Goal: Transaction & Acquisition: Purchase product/service

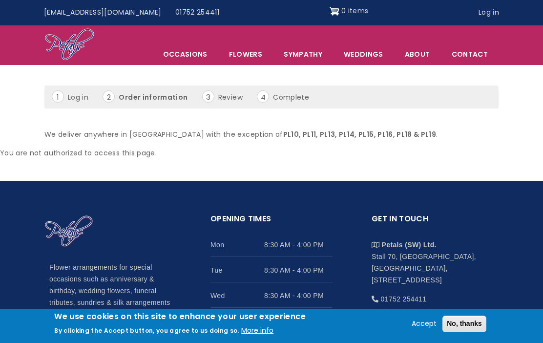
click at [211, 57] on span "Occasions" at bounding box center [185, 54] width 65 height 20
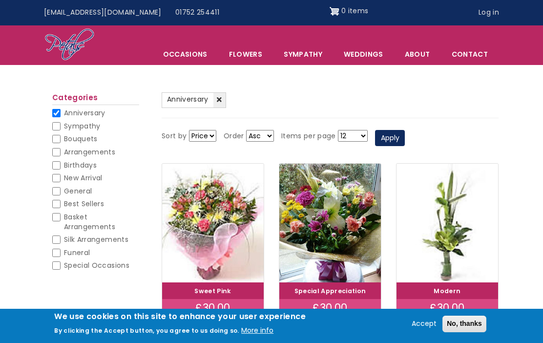
click at [59, 112] on input "Anniversary" at bounding box center [56, 113] width 8 height 8
checkbox input "false"
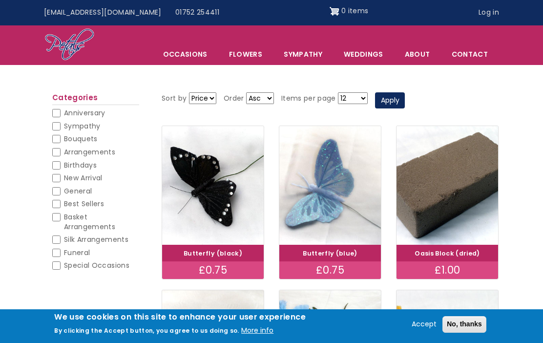
click at [64, 179] on span "New Arrival" at bounding box center [83, 178] width 39 height 10
click at [61, 179] on input "New Arrival" at bounding box center [56, 178] width 8 height 8
checkbox input "true"
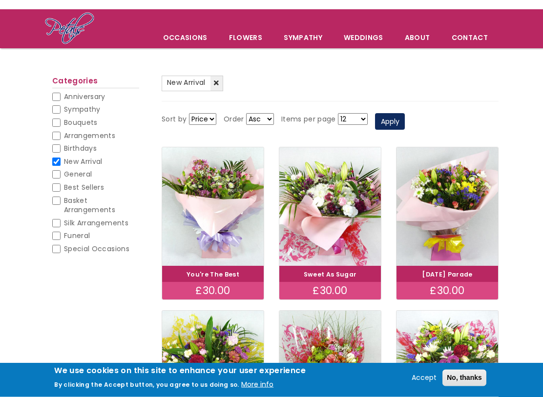
scroll to position [56, 0]
click at [57, 197] on input "Basket Arrangements" at bounding box center [56, 201] width 8 height 8
checkbox input "true"
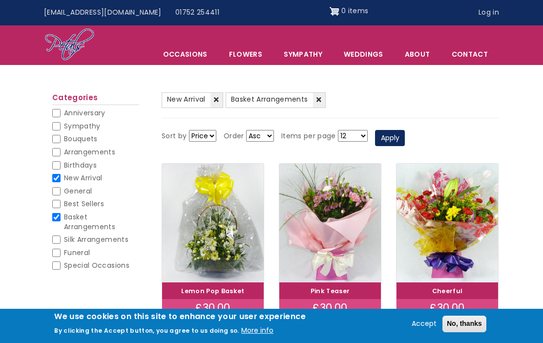
click at [58, 174] on input "New Arrival" at bounding box center [56, 178] width 8 height 8
checkbox input "false"
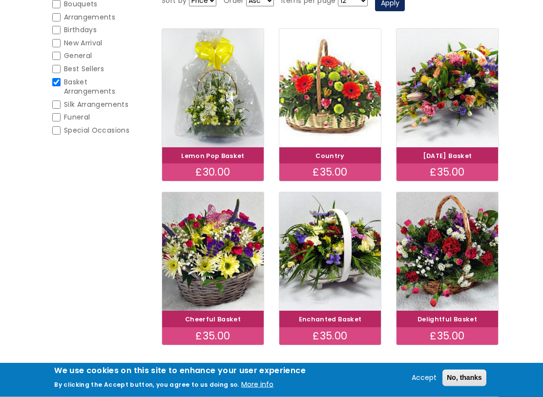
scroll to position [175, 0]
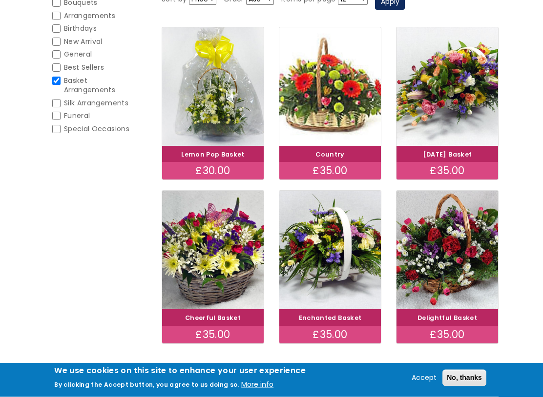
click at [452, 320] on link "Delightful Basket" at bounding box center [447, 318] width 60 height 8
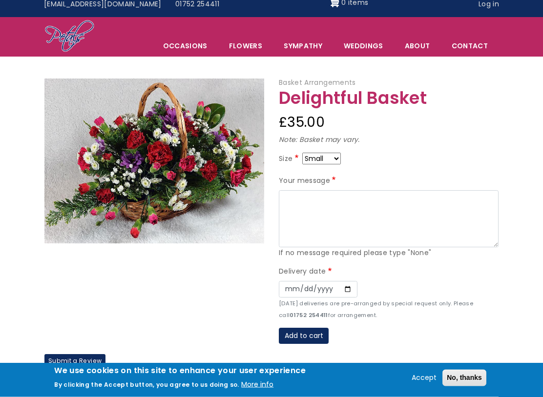
scroll to position [8, 0]
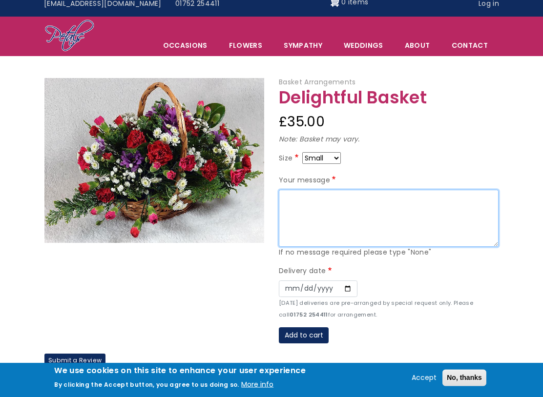
click at [335, 197] on textarea "Your message" at bounding box center [389, 219] width 220 height 58
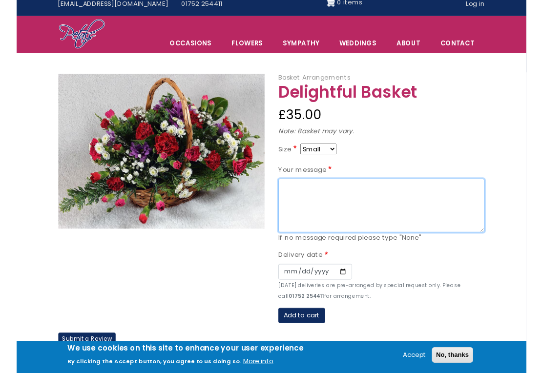
scroll to position [8, 7]
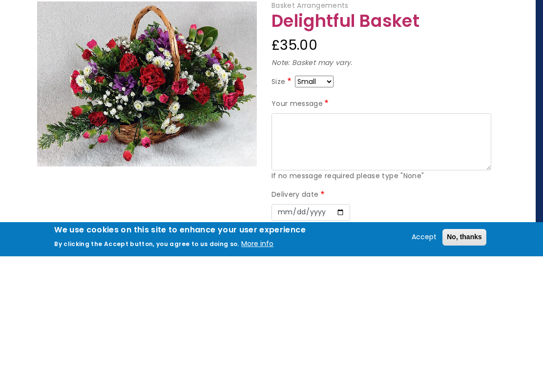
click at [333, 192] on select "Small Medium Large" at bounding box center [314, 198] width 39 height 12
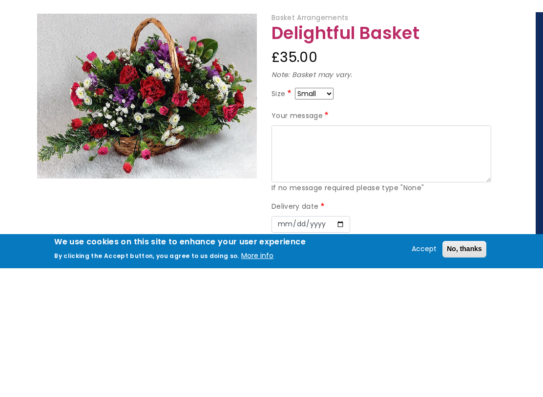
scroll to position [125, 7]
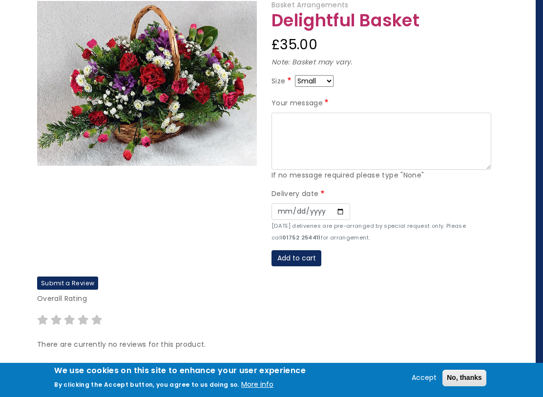
select select "9"
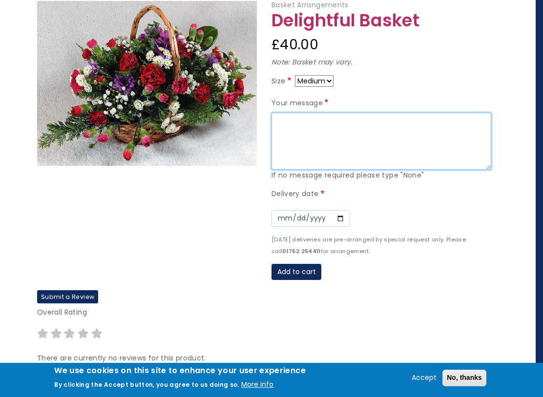
click at [295, 119] on textarea "Your message" at bounding box center [381, 142] width 220 height 58
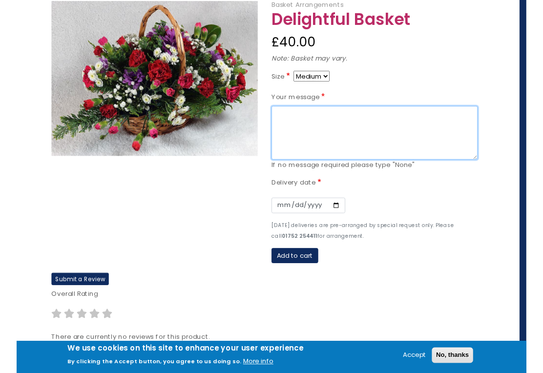
scroll to position [125, 7]
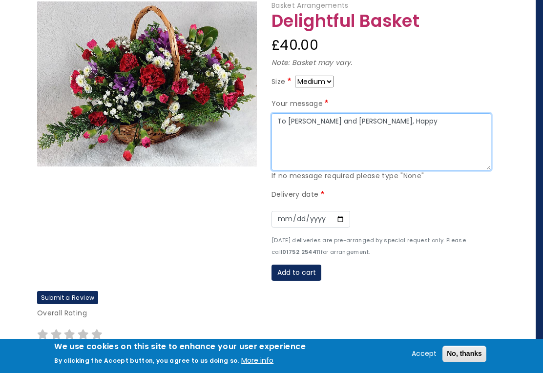
click at [410, 134] on textarea "To Darrell and Michelle, Happy" at bounding box center [381, 142] width 220 height 58
click at [342, 131] on textarea "To Darrell and Michelle, Happy Anniversary have lovely day, Lot" at bounding box center [381, 142] width 220 height 58
click at [315, 130] on textarea "To Darrell and Michelle, Happy Anniversary have lovely day, Lot" at bounding box center [381, 142] width 220 height 58
click at [331, 132] on textarea "To Darrell and Michelle, Happy Anniversary have lovely day," at bounding box center [381, 142] width 220 height 58
click at [338, 130] on textarea "To [PERSON_NAME] and [PERSON_NAME], Happy Anniversary have lovely day," at bounding box center [381, 142] width 220 height 58
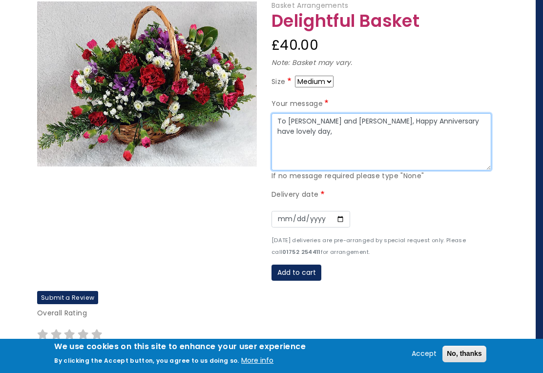
click at [428, 143] on textarea "To [PERSON_NAME] and [PERSON_NAME], Happy Anniversary have lovely day," at bounding box center [381, 142] width 220 height 58
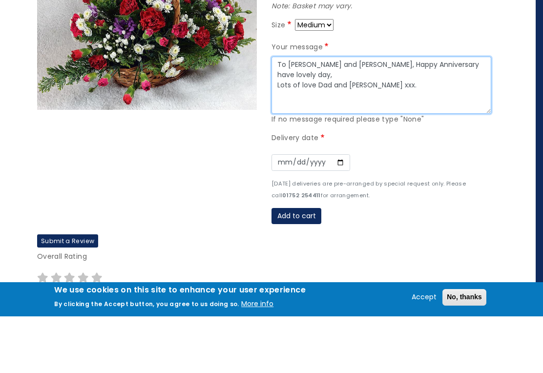
scroll to position [125, 0]
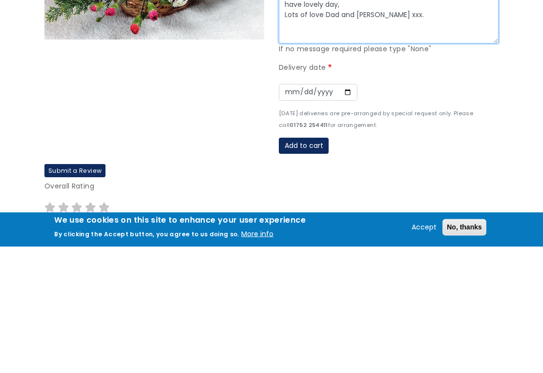
type textarea "To Darrell and Michelle, Happy Anniversary have lovely day, Lots of love Dad an…"
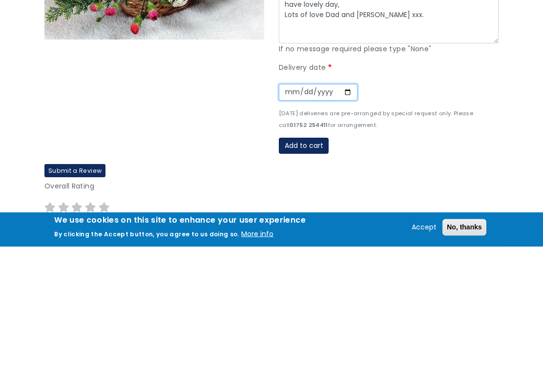
click at [288, 211] on input "Date" at bounding box center [318, 219] width 79 height 17
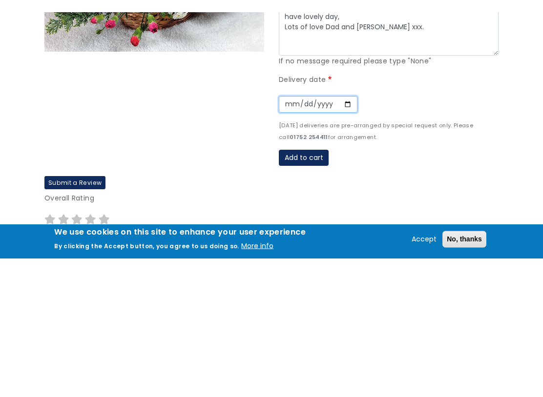
scroll to position [252, 0]
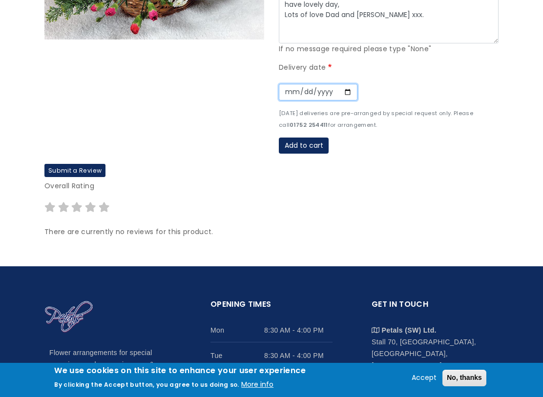
type input "2025-09-23"
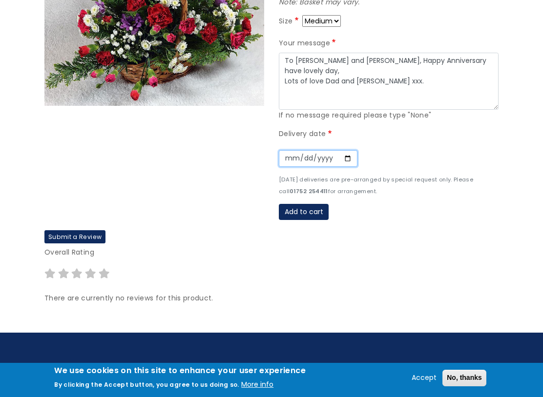
scroll to position [184, 0]
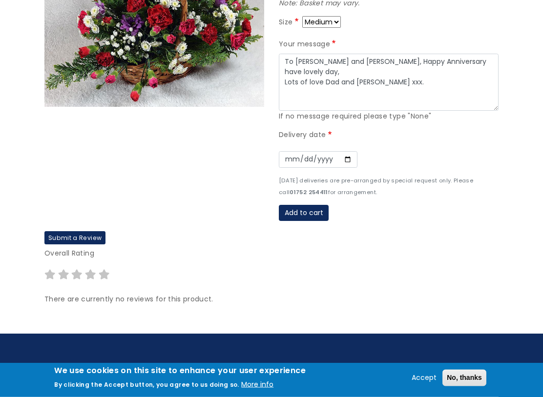
click at [315, 205] on button "Add to cart" at bounding box center [304, 213] width 50 height 17
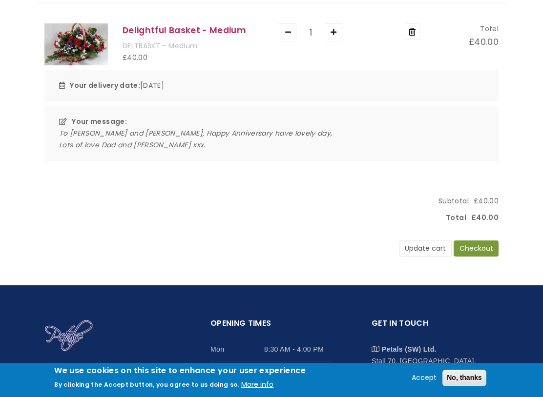
scroll to position [161, 0]
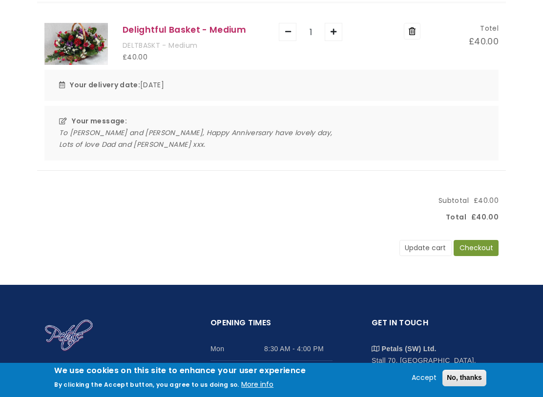
click at [487, 243] on button "Checkout" at bounding box center [475, 248] width 45 height 17
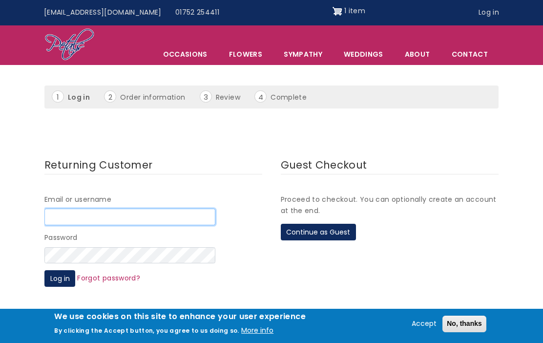
click at [149, 213] on input "Email or username" at bounding box center [129, 216] width 171 height 17
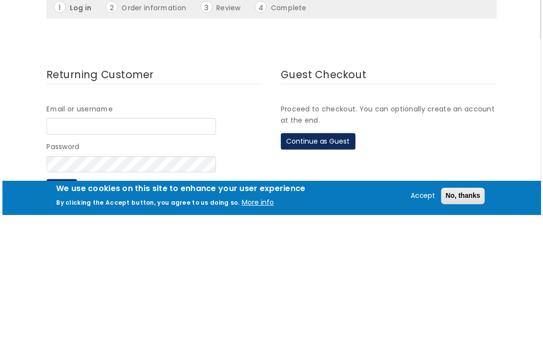
scroll to position [129, 0]
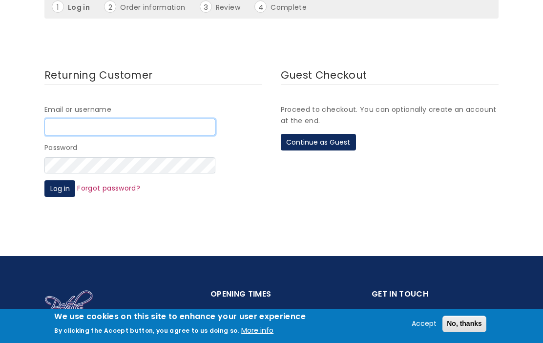
type input "[EMAIL_ADDRESS][DOMAIN_NAME]"
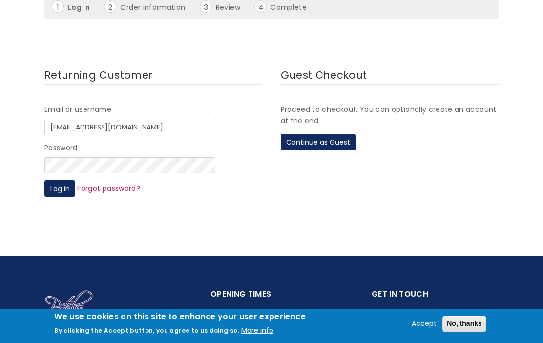
click at [71, 180] on button "Log in" at bounding box center [59, 188] width 31 height 17
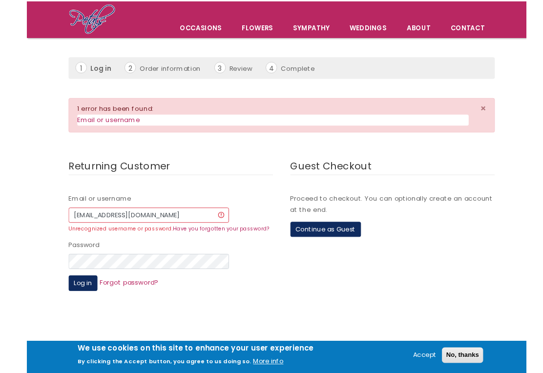
scroll to position [68, 0]
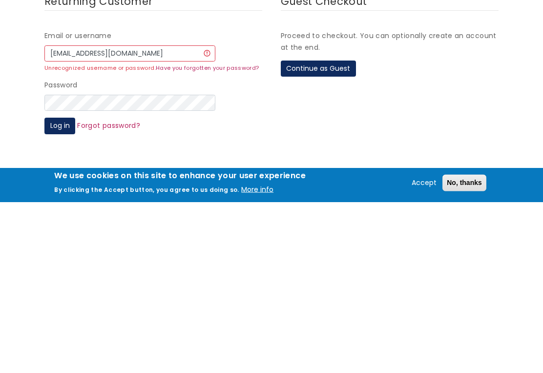
click at [67, 289] on button "Log in" at bounding box center [59, 297] width 31 height 17
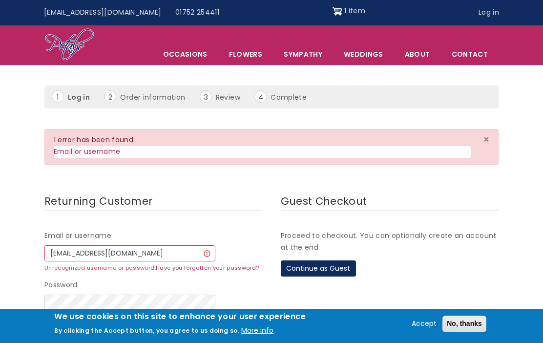
click at [324, 263] on button "Continue as Guest" at bounding box center [318, 268] width 75 height 17
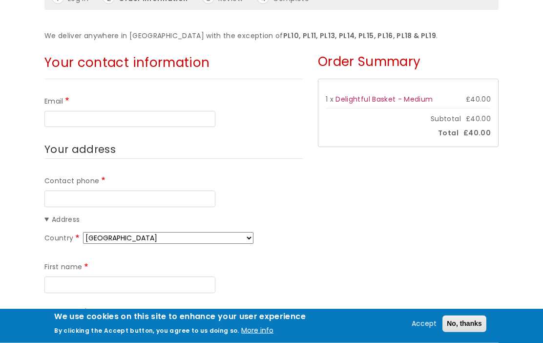
scroll to position [136, 0]
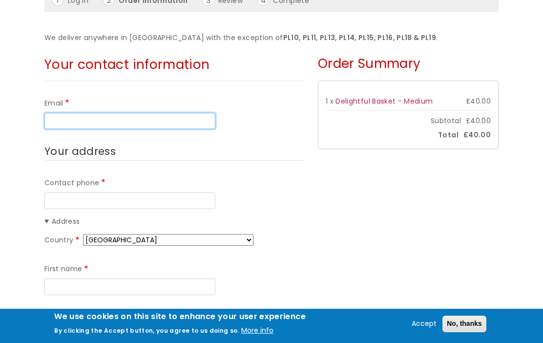
click at [152, 118] on input "Email" at bounding box center [129, 121] width 171 height 17
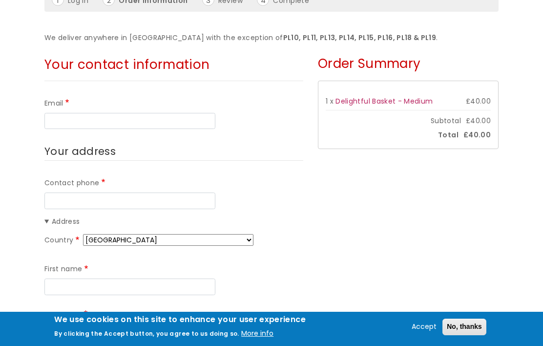
type input "[EMAIL_ADDRESS][DOMAIN_NAME]"
type input "07957388769"
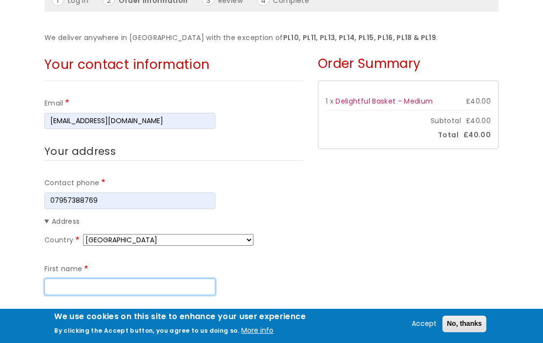
type input "[PERSON_NAME]"
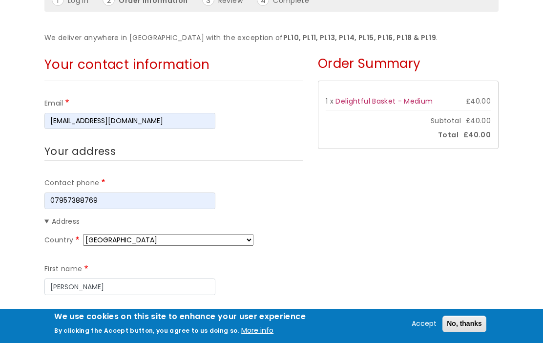
type input "Riglar"
type input "27 [GEOGRAPHIC_DATA]"
type input "Chelmsford"
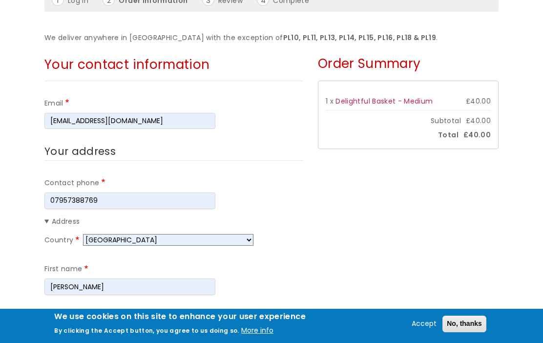
type input "CM2 9QH"
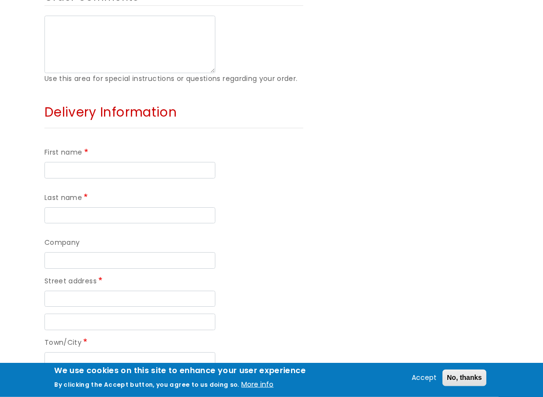
scroll to position [662, 0]
click at [156, 167] on input "First name" at bounding box center [129, 170] width 171 height 17
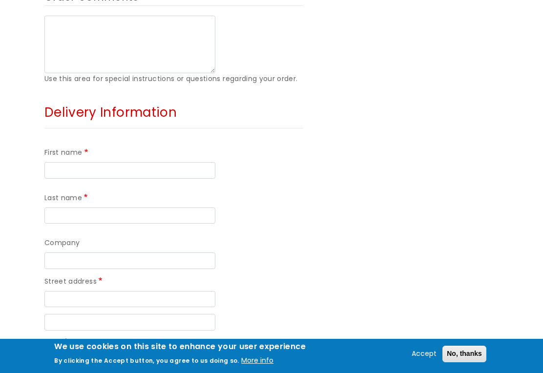
type input "[PERSON_NAME]"
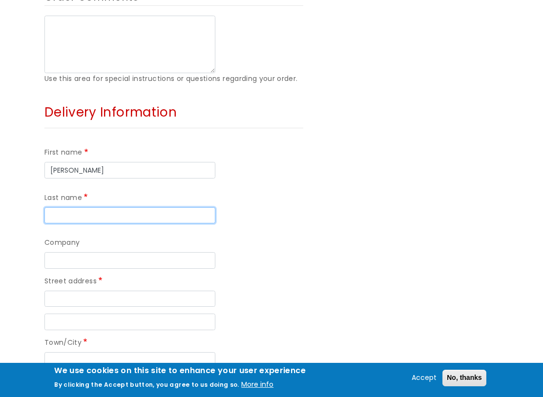
type input "Hessan"
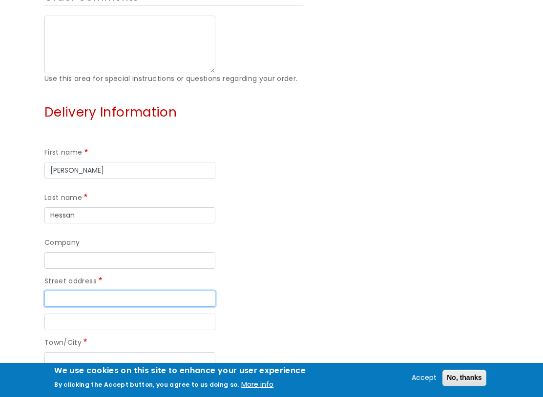
type input "[STREET_ADDRESS][GEOGRAPHIC_DATA]"
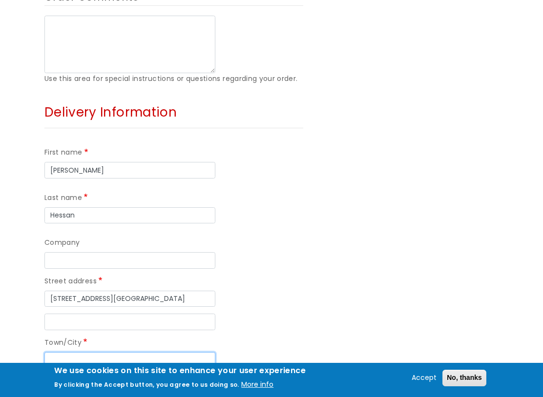
type input "[GEOGRAPHIC_DATA]"
type input "PL49EQ"
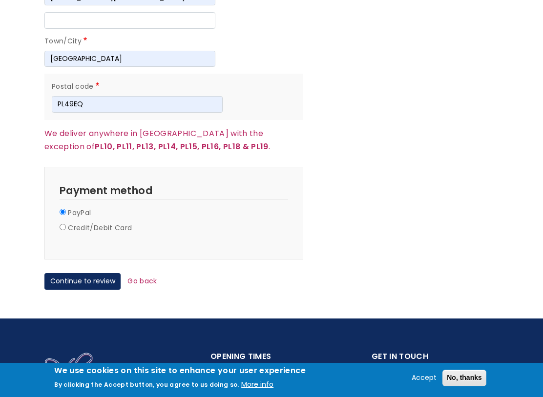
scroll to position [965, 0]
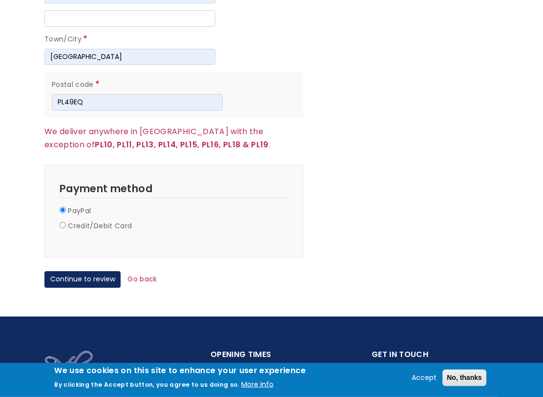
click at [104, 272] on button "Continue to review" at bounding box center [82, 280] width 76 height 17
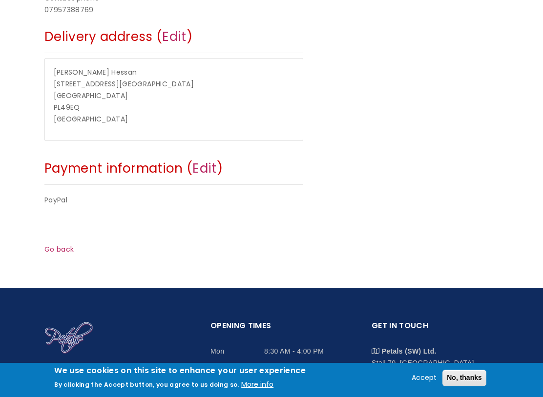
scroll to position [337, 0]
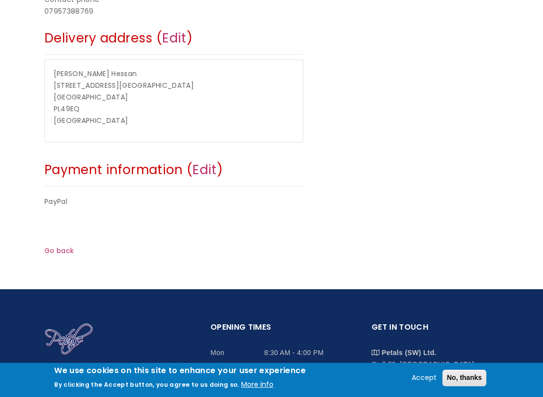
click at [214, 166] on link "Edit" at bounding box center [204, 170] width 24 height 18
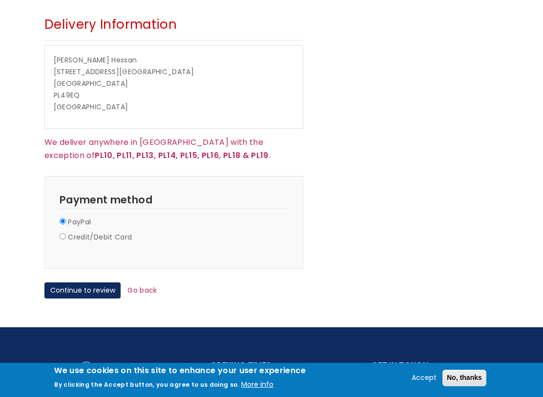
scroll to position [751, 0]
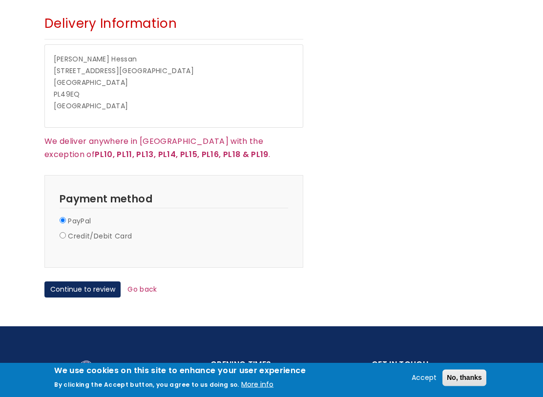
click at [69, 231] on label "Credit/Debit Card" at bounding box center [100, 237] width 64 height 12
click at [66, 233] on input "Credit/Debit Card" at bounding box center [63, 236] width 6 height 6
radio input "true"
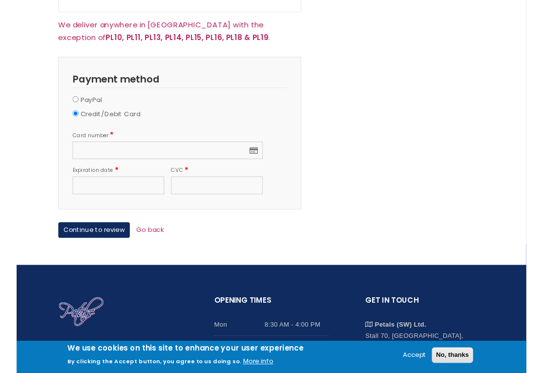
scroll to position [866, 0]
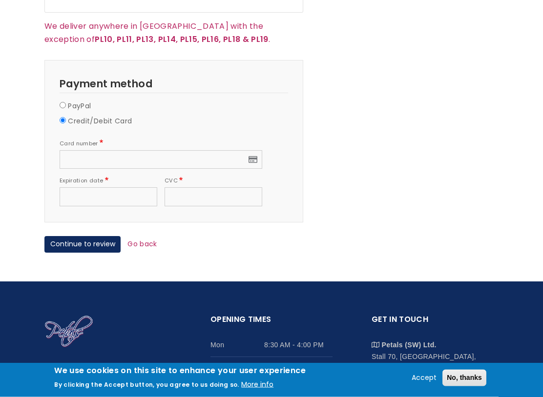
click at [113, 151] on div at bounding box center [161, 160] width 203 height 19
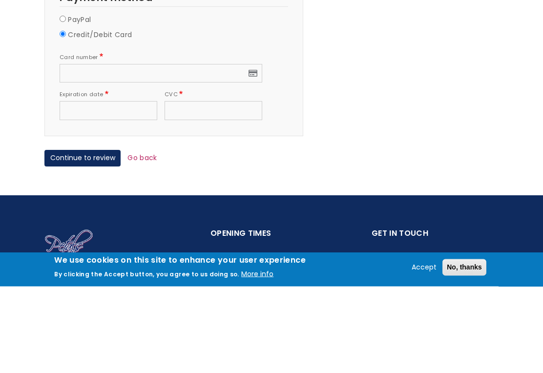
click at [98, 237] on button "Continue to review" at bounding box center [82, 245] width 76 height 17
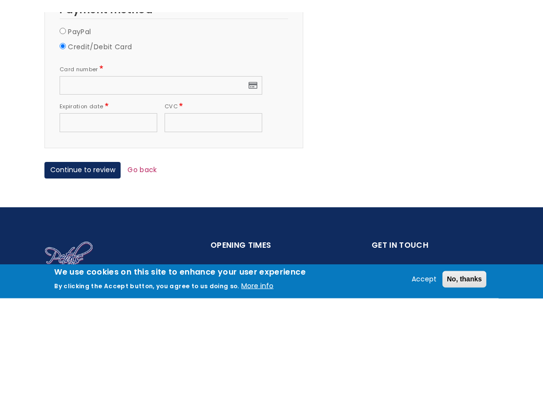
scroll to position [953, 0]
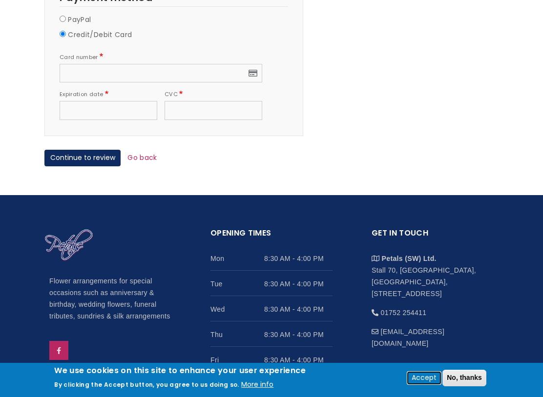
click at [428, 342] on button "Accept" at bounding box center [424, 378] width 33 height 12
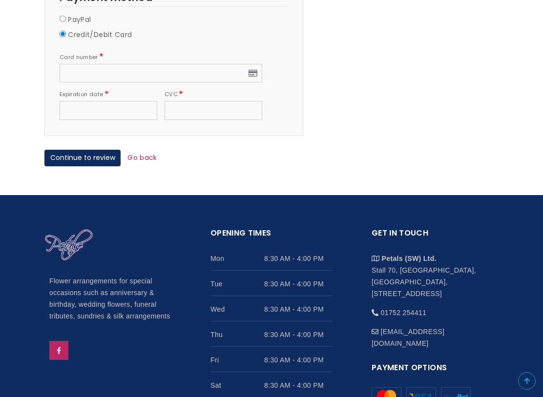
click at [83, 150] on button "Continue to review" at bounding box center [82, 158] width 76 height 17
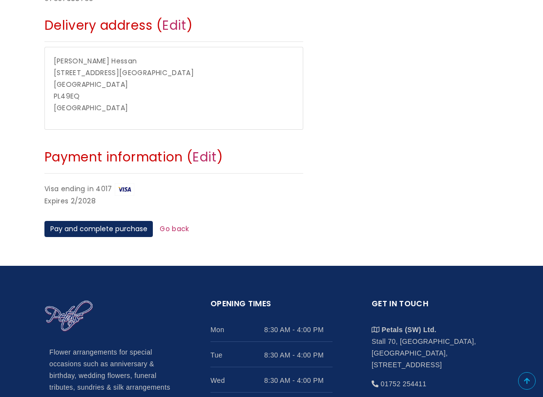
scroll to position [349, 0]
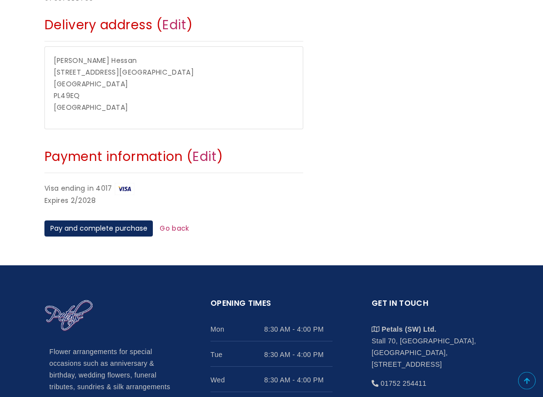
click at [143, 221] on button "Pay and complete purchase" at bounding box center [98, 229] width 108 height 17
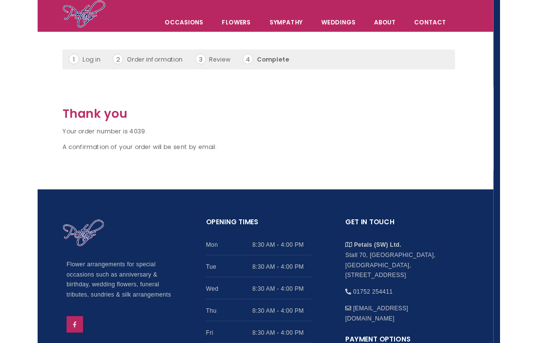
scroll to position [0, 7]
